Goal: Task Accomplishment & Management: Manage account settings

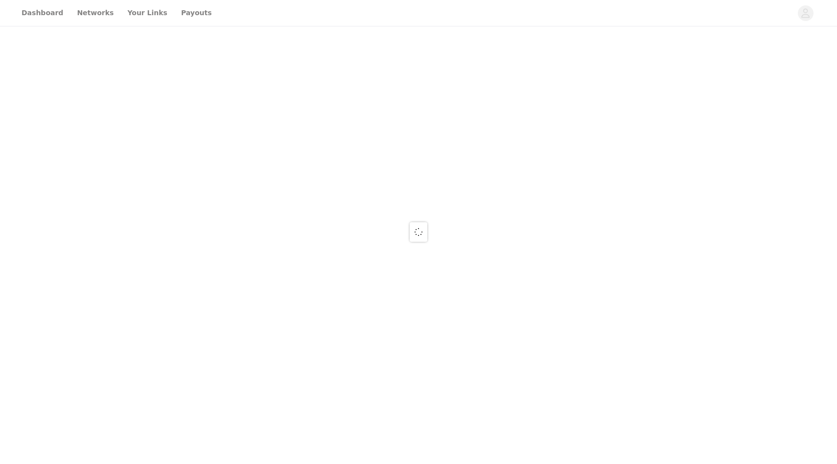
click at [808, 16] on div at bounding box center [418, 232] width 837 height 464
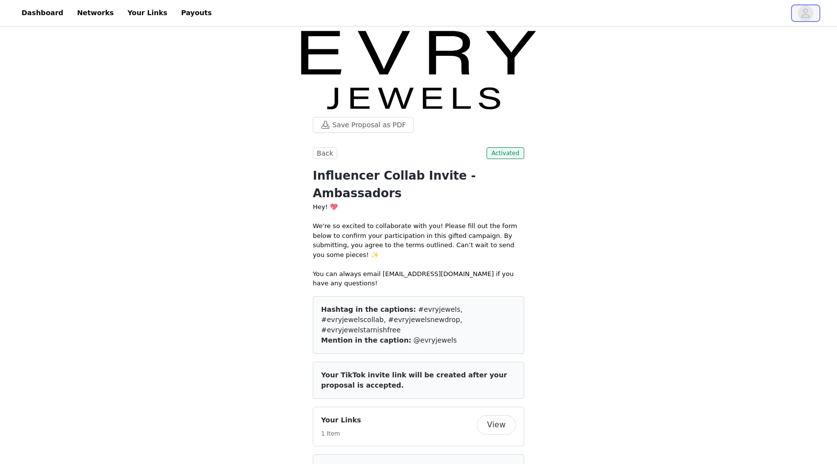
click at [804, 13] on icon "avatar" at bounding box center [805, 13] width 9 height 16
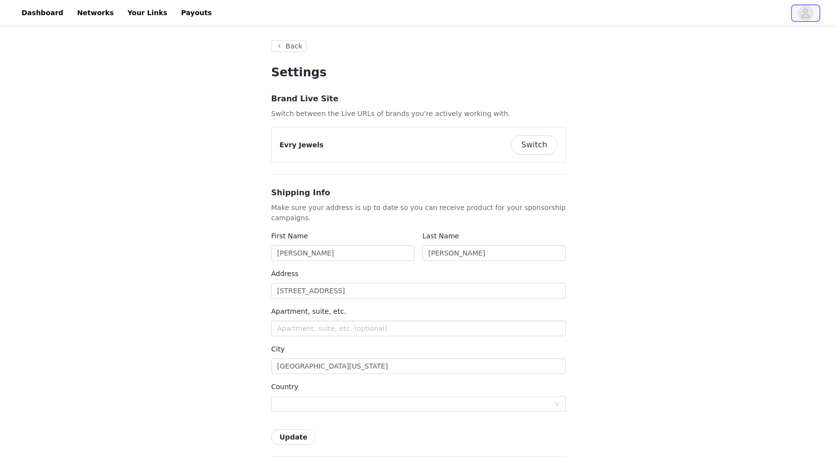
type input "+1 ([GEOGRAPHIC_DATA])"
click at [523, 154] on button "Switch" at bounding box center [534, 145] width 46 height 20
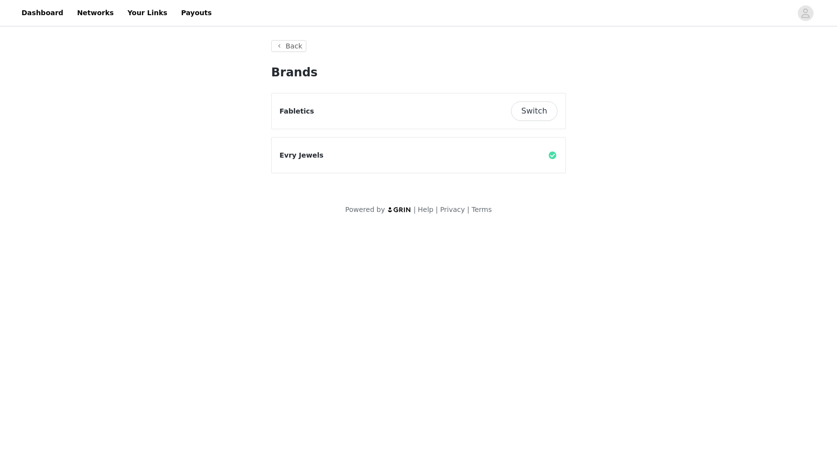
click at [513, 115] on div "Switch" at bounding box center [534, 111] width 46 height 20
click at [528, 115] on button "Switch" at bounding box center [534, 111] width 46 height 20
